Goal: Transaction & Acquisition: Purchase product/service

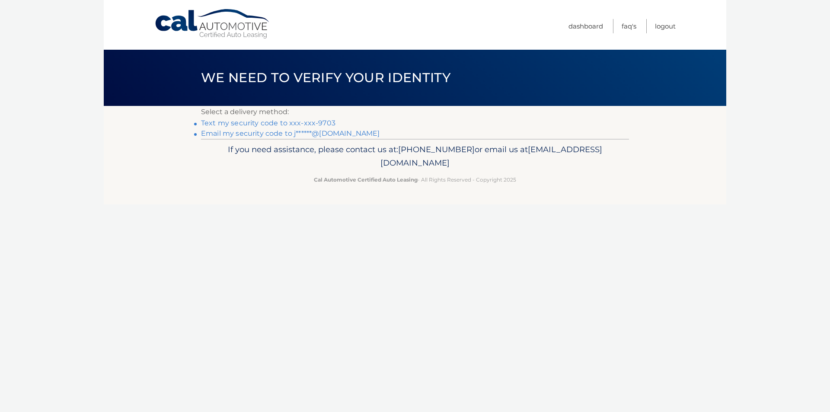
click at [298, 122] on link "Text my security code to xxx-xxx-9703" at bounding box center [268, 123] width 134 height 8
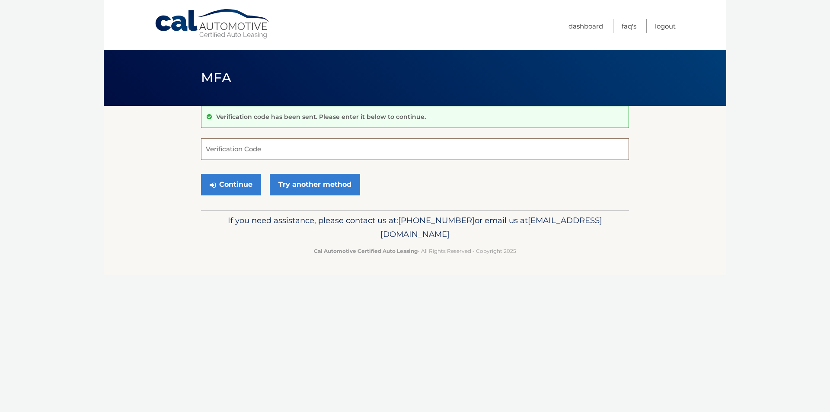
click at [249, 154] on input "Verification Code" at bounding box center [415, 149] width 428 height 22
type input "688710"
click at [227, 185] on button "Continue" at bounding box center [231, 185] width 60 height 22
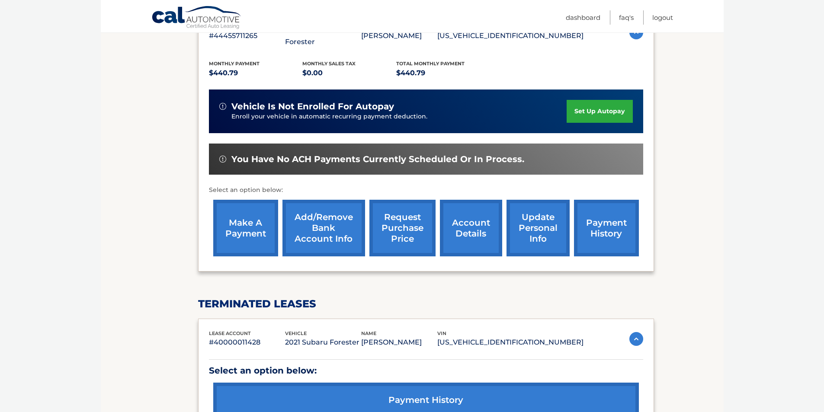
scroll to position [216, 0]
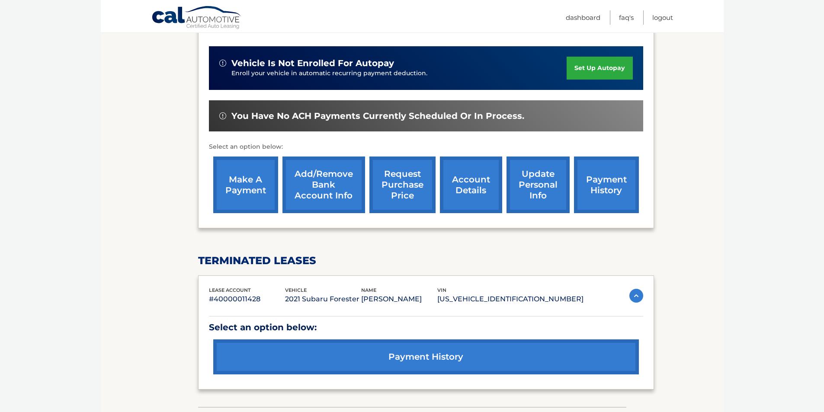
click at [231, 172] on link "make a payment" at bounding box center [245, 185] width 65 height 57
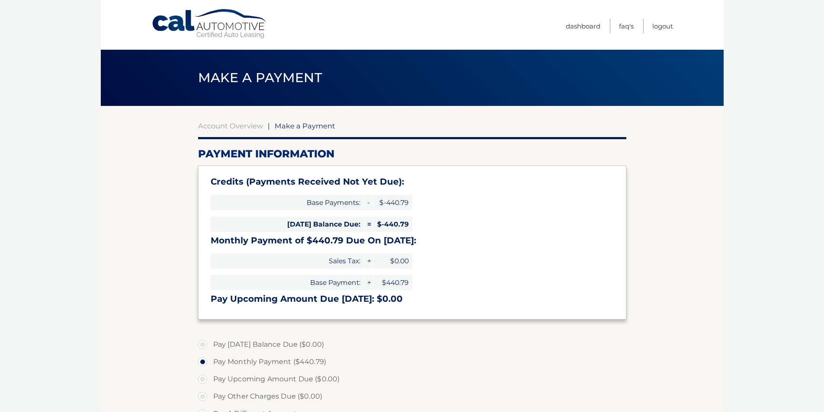
select select "Y2QxNjBhZjgtYWE1MS00YTNjLTg5MmUtNGM0NDNmYTUwMDcw"
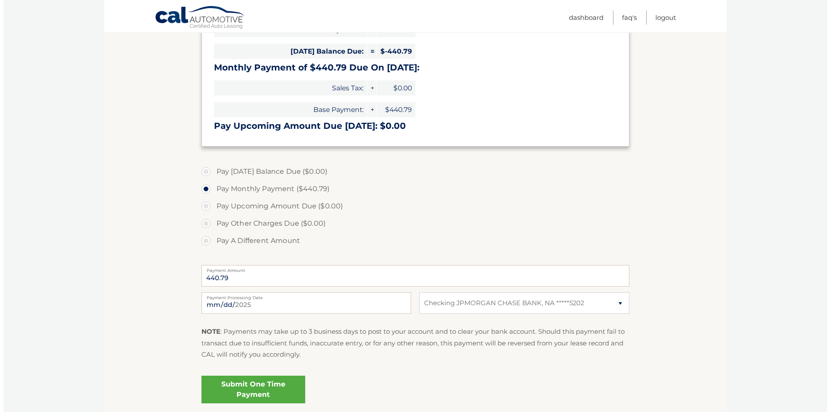
scroll to position [243, 0]
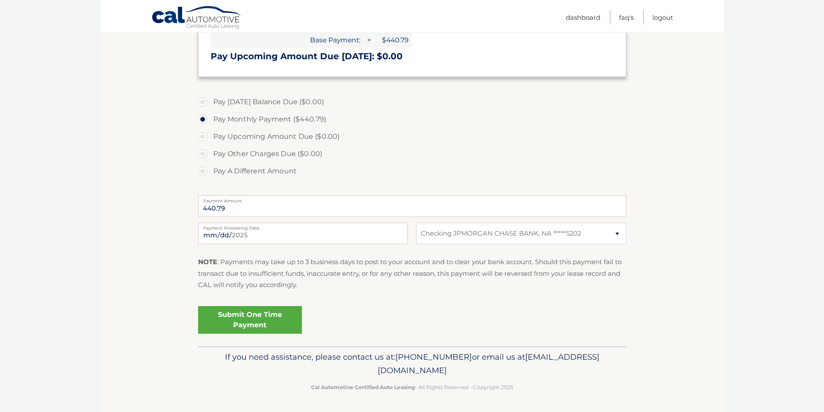
click at [238, 320] on link "Submit One Time Payment" at bounding box center [250, 320] width 104 height 28
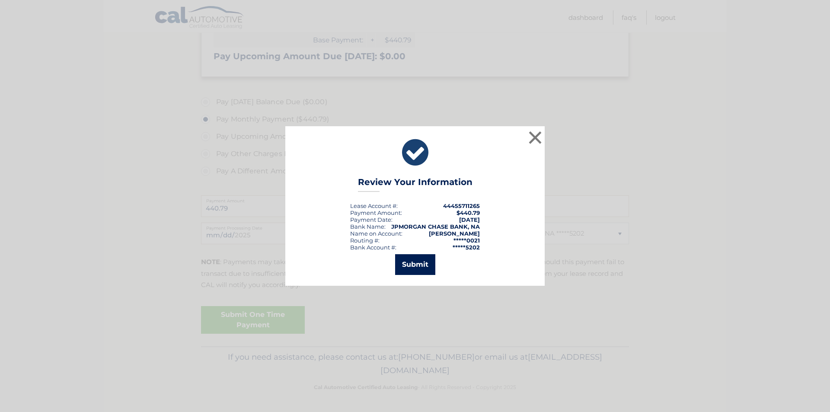
click at [419, 265] on button "Submit" at bounding box center [415, 264] width 40 height 21
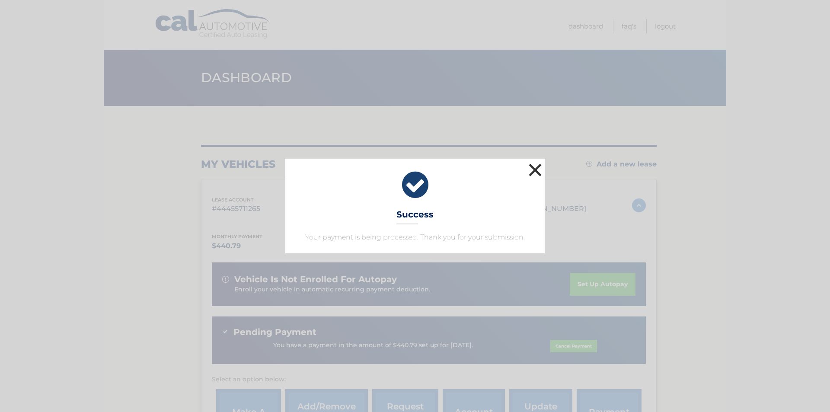
click at [535, 169] on button "×" at bounding box center [535, 169] width 17 height 17
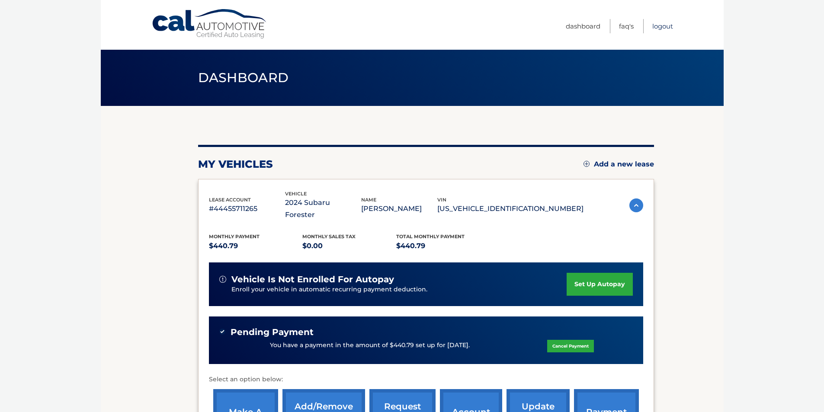
click at [660, 29] on link "Logout" at bounding box center [662, 26] width 21 height 14
